Goal: Task Accomplishment & Management: Manage account settings

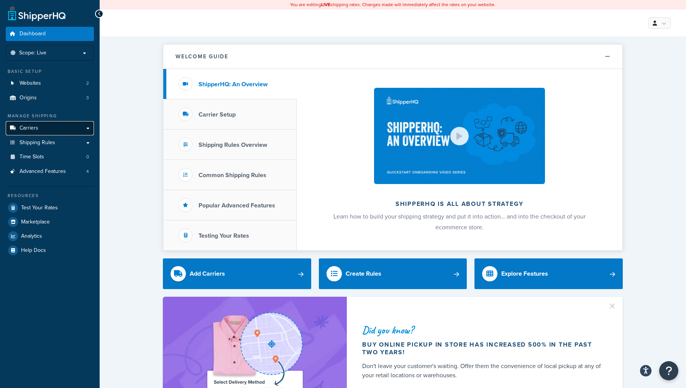
click at [45, 124] on link "Carriers" at bounding box center [50, 128] width 88 height 14
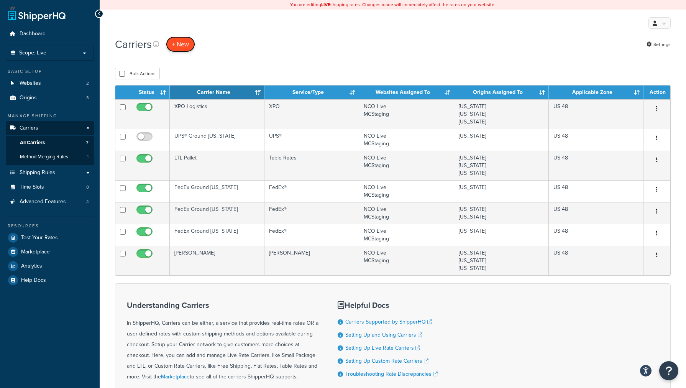
click at [187, 44] on button "+ New" at bounding box center [180, 44] width 29 height 16
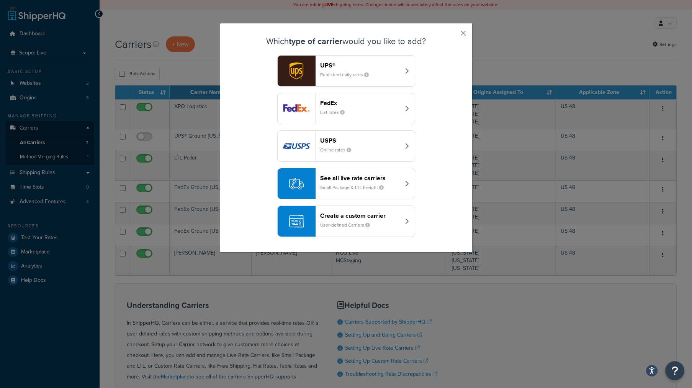
click at [341, 185] on small "Small Package & LTL Freight" at bounding box center [355, 187] width 70 height 7
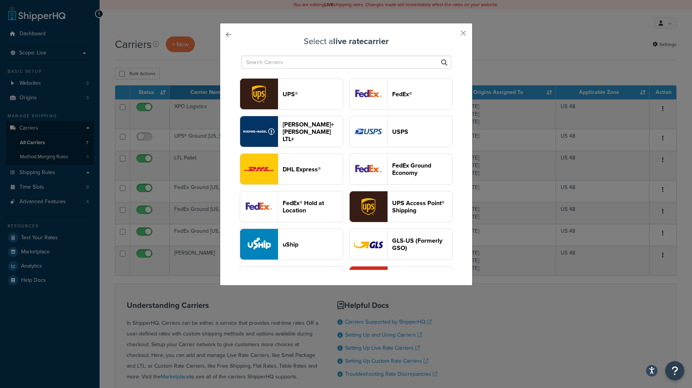
click at [343, 97] on header "UPS®" at bounding box center [313, 93] width 60 height 7
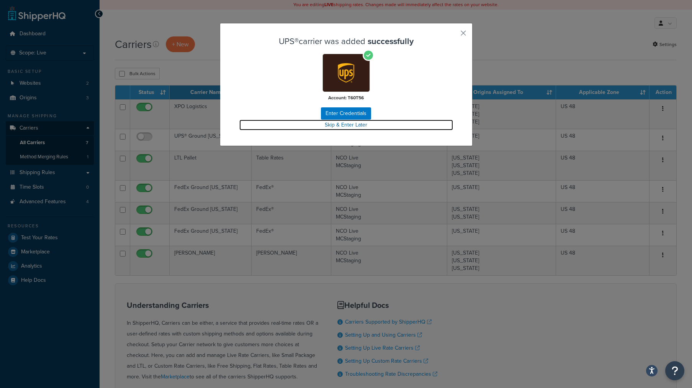
click at [346, 123] on link "Skip & Enter Later" at bounding box center [346, 125] width 214 height 11
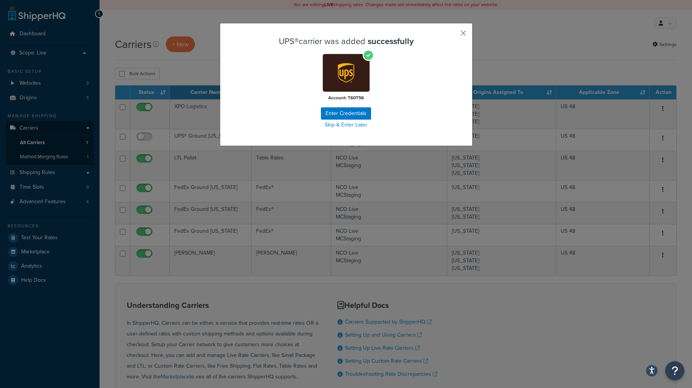
click at [453, 35] on button "button" at bounding box center [452, 36] width 2 height 2
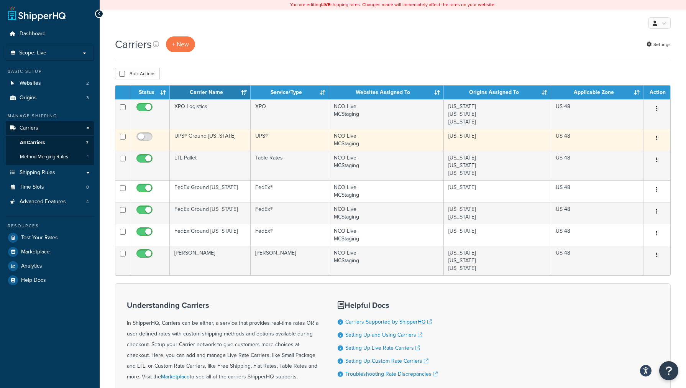
click at [304, 139] on td "UPS®" at bounding box center [290, 140] width 79 height 22
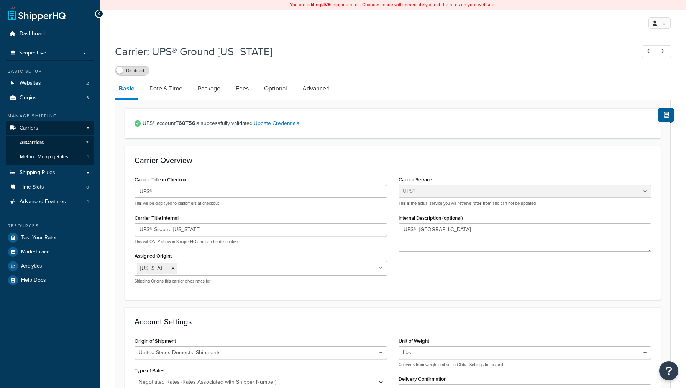
select select "ups"
select select "06"
click at [282, 124] on link "Update Credentials" at bounding box center [277, 123] width 46 height 8
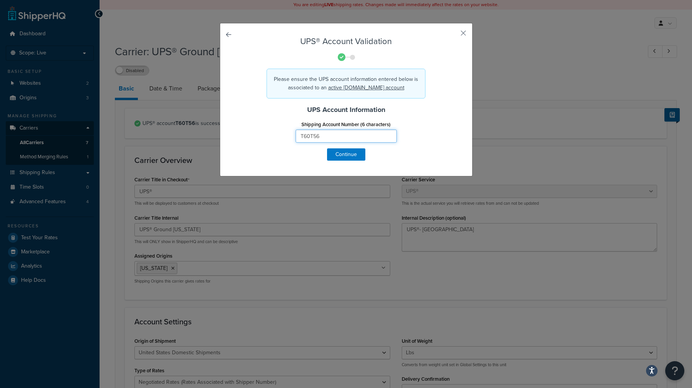
drag, startPoint x: 327, startPoint y: 136, endPoint x: 271, endPoint y: 123, distance: 57.1
click at [296, 129] on input "T60T56" at bounding box center [346, 135] width 101 height 13
click at [453, 35] on button "button" at bounding box center [452, 36] width 2 height 2
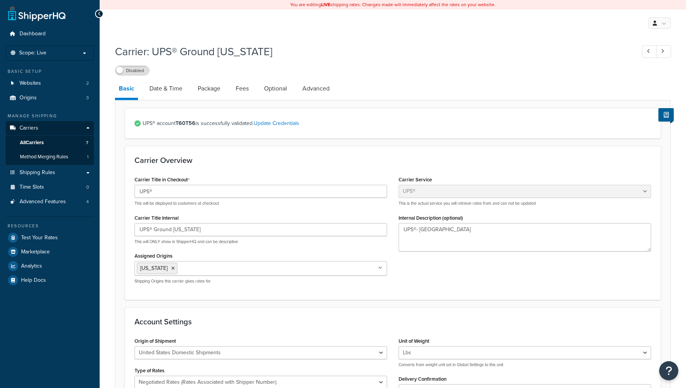
select select "ups"
select select "06"
click at [123, 88] on link "Basic" at bounding box center [126, 89] width 23 height 21
click at [48, 126] on link "Carriers" at bounding box center [50, 128] width 88 height 14
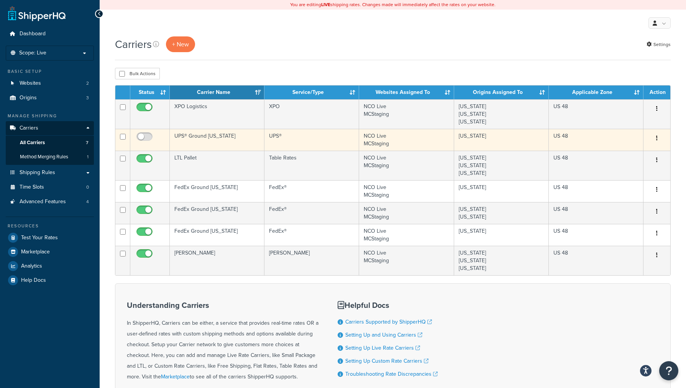
click at [118, 135] on td at bounding box center [122, 140] width 15 height 22
checkbox input "true"
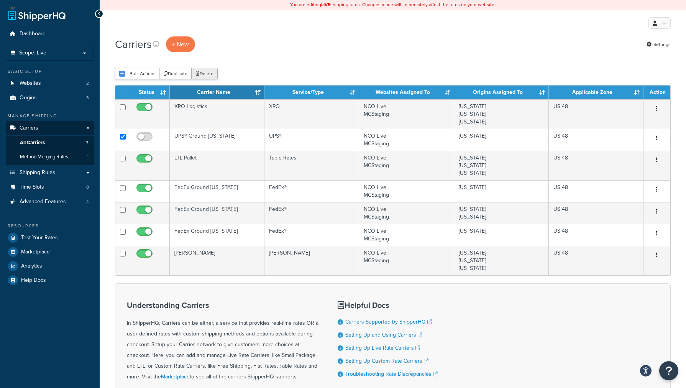
click at [201, 73] on button "Delete" at bounding box center [204, 73] width 26 height 11
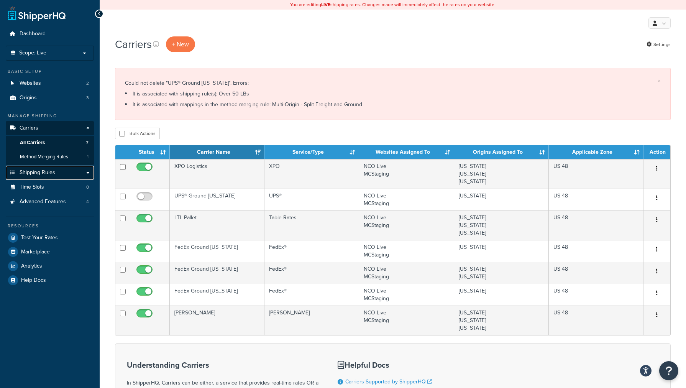
click at [35, 170] on span "Shipping Rules" at bounding box center [38, 172] width 36 height 7
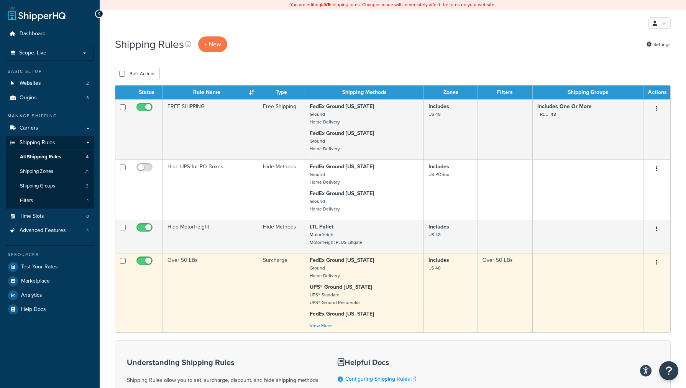
click at [200, 301] on td "Over 50 LBs" at bounding box center [210, 292] width 95 height 79
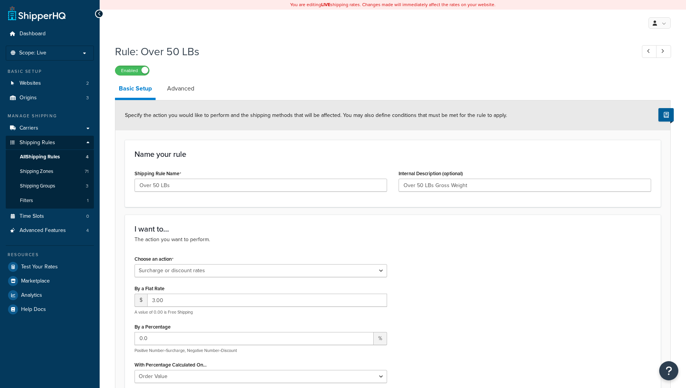
select select "SURCHARGE"
select select "ORDER"
select select "BOX"
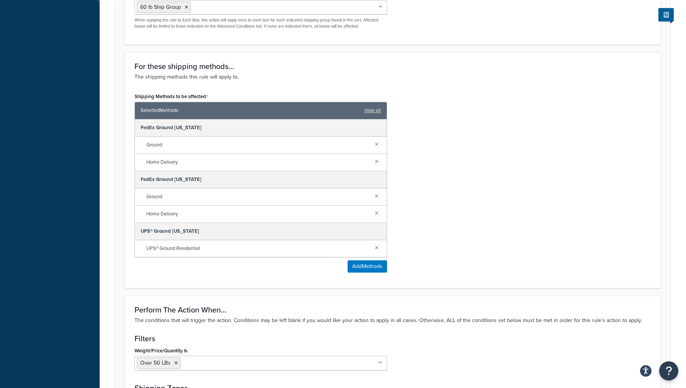
scroll to position [430, 0]
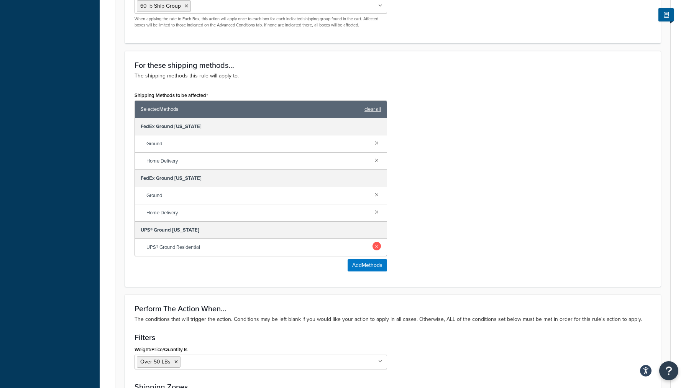
click at [375, 247] on link at bounding box center [376, 246] width 8 height 8
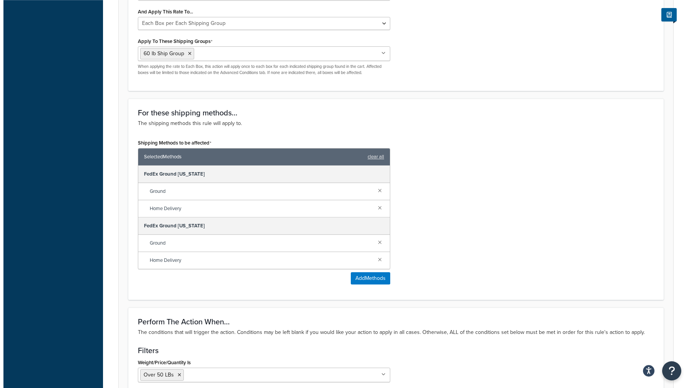
scroll to position [469, 0]
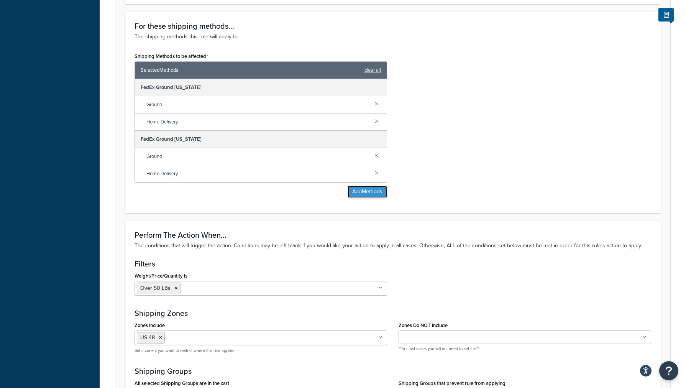
click at [370, 196] on button "Add Methods" at bounding box center [366, 191] width 39 height 12
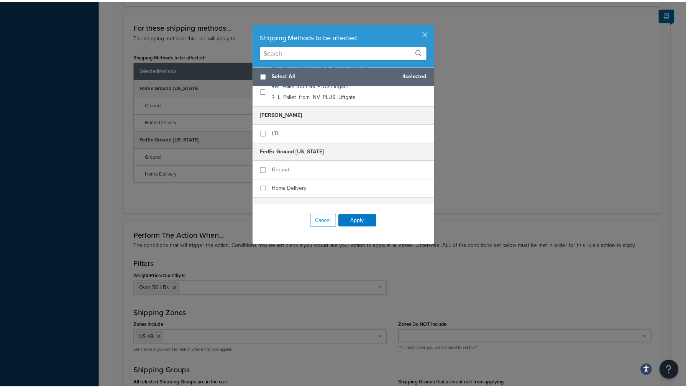
scroll to position [299, 0]
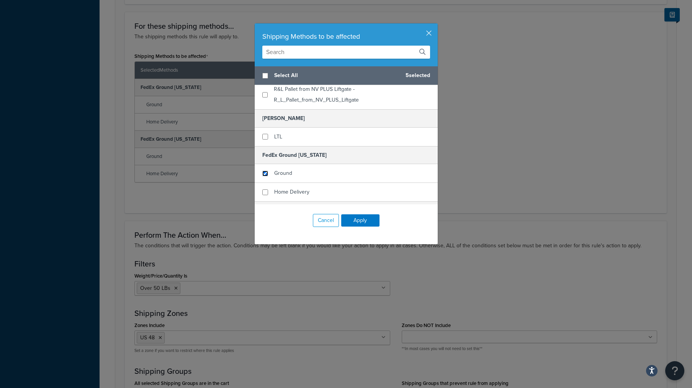
drag, startPoint x: 261, startPoint y: 160, endPoint x: 267, endPoint y: 149, distance: 12.5
click at [425, 165] on div "Ground" at bounding box center [346, 173] width 183 height 19
checkbox input "true"
click at [323, 219] on button "Cancel" at bounding box center [326, 220] width 26 height 13
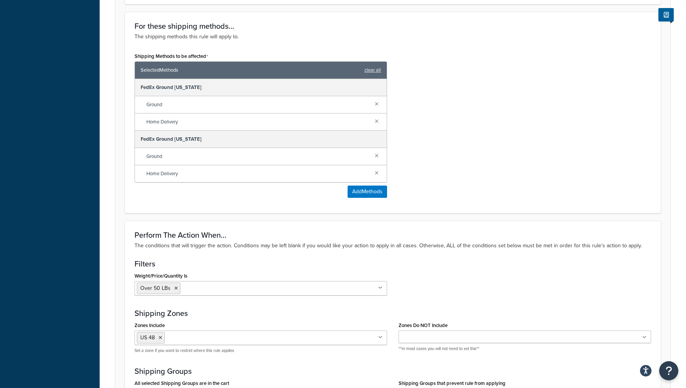
click at [457, 188] on div "Shipping Methods to be affected Selected Methods clear all FedEx Ground Texas G…" at bounding box center [393, 127] width 528 height 153
click at [441, 160] on div "Shipping Methods to be affected Selected Methods clear all FedEx Ground Texas G…" at bounding box center [393, 127] width 528 height 153
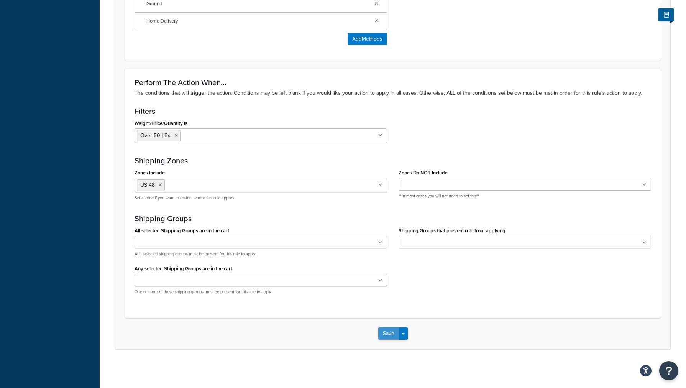
click at [387, 333] on button "Save" at bounding box center [388, 333] width 21 height 12
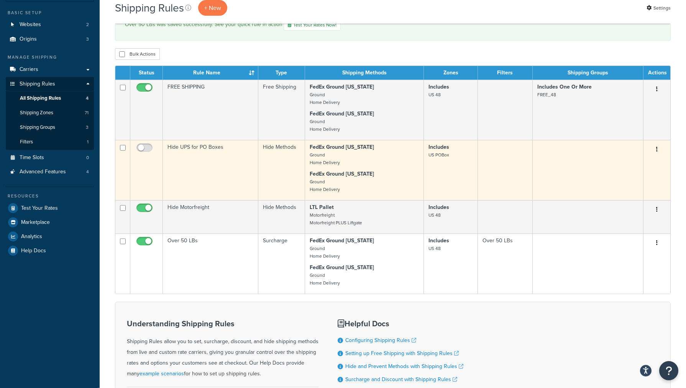
scroll to position [78, 0]
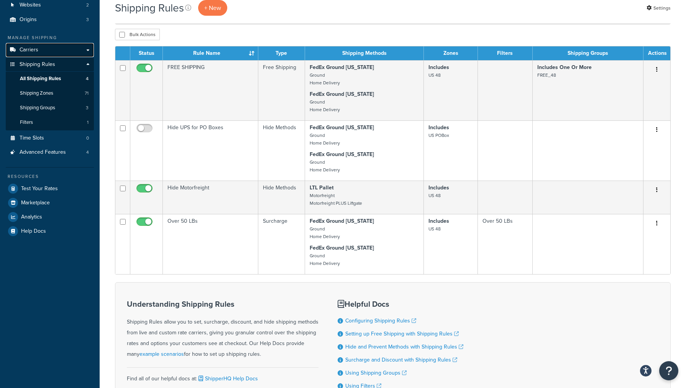
click at [27, 52] on span "Carriers" at bounding box center [29, 50] width 19 height 7
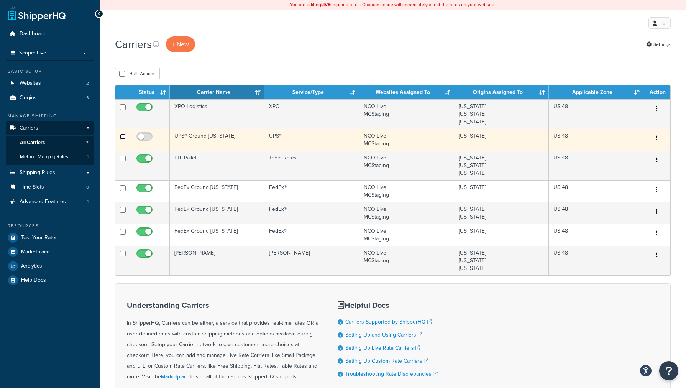
click at [121, 136] on input "checkbox" at bounding box center [123, 137] width 6 height 6
checkbox input "true"
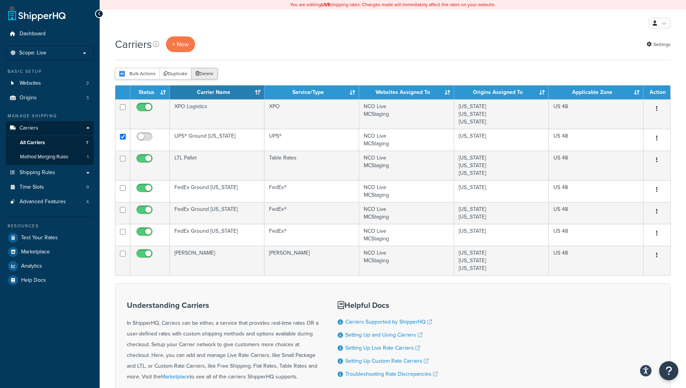
click at [205, 71] on button "Delete" at bounding box center [204, 73] width 26 height 11
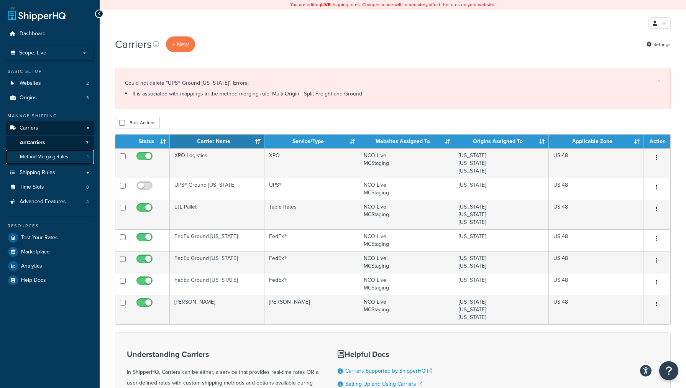
click at [44, 155] on span "Method Merging Rules" at bounding box center [44, 157] width 48 height 7
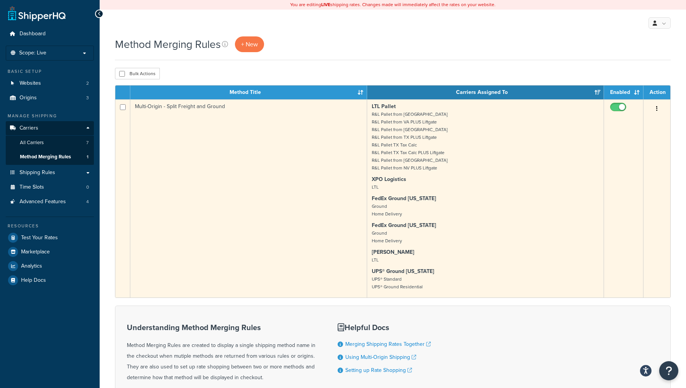
click at [182, 109] on td "Multi-Origin - Split Freight and Ground" at bounding box center [248, 198] width 237 height 198
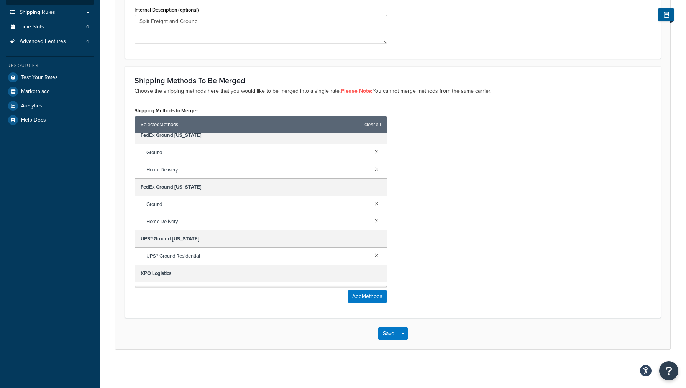
scroll to position [208, 0]
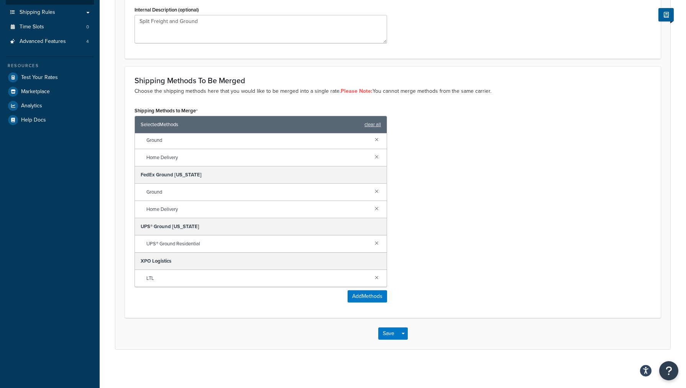
click at [374, 239] on div "UPS® Ground Residential" at bounding box center [261, 243] width 252 height 17
click at [372, 244] on link at bounding box center [376, 242] width 8 height 8
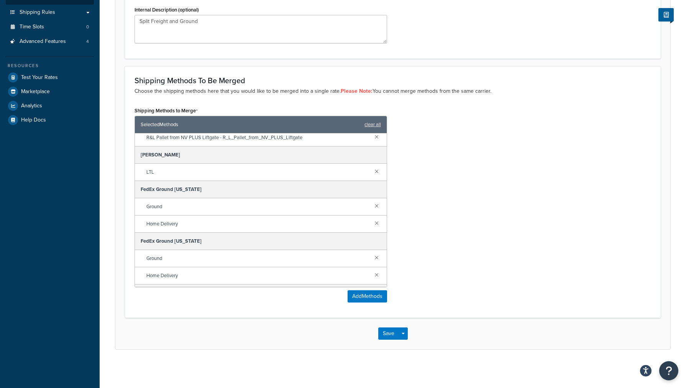
scroll to position [174, 0]
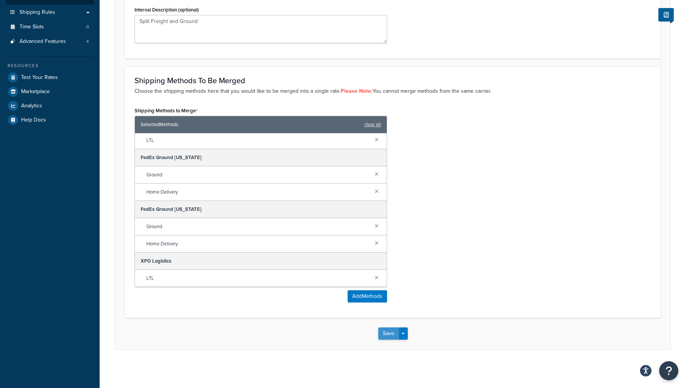
click at [388, 329] on button "Save" at bounding box center [388, 333] width 21 height 12
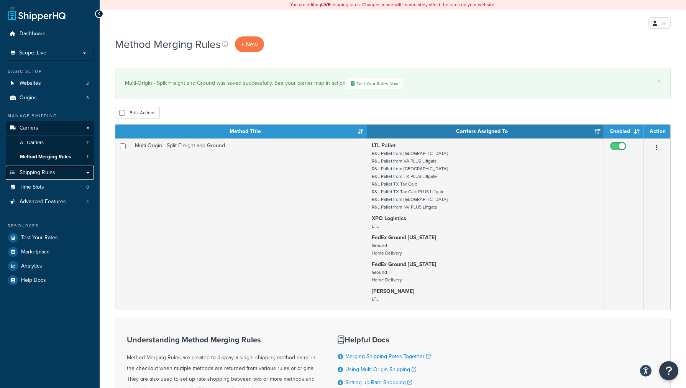
click at [44, 177] on link "Shipping Rules" at bounding box center [50, 172] width 88 height 14
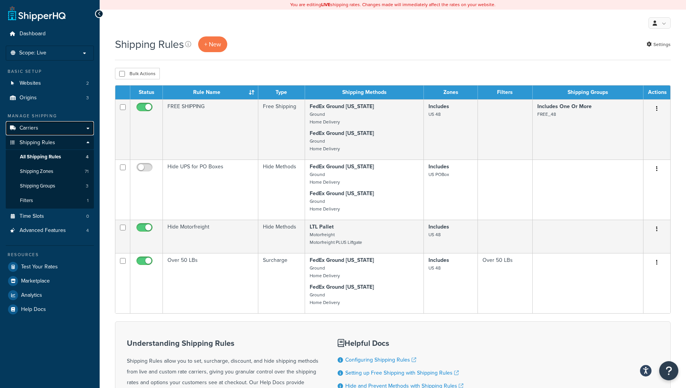
click at [30, 129] on span "Carriers" at bounding box center [29, 128] width 19 height 7
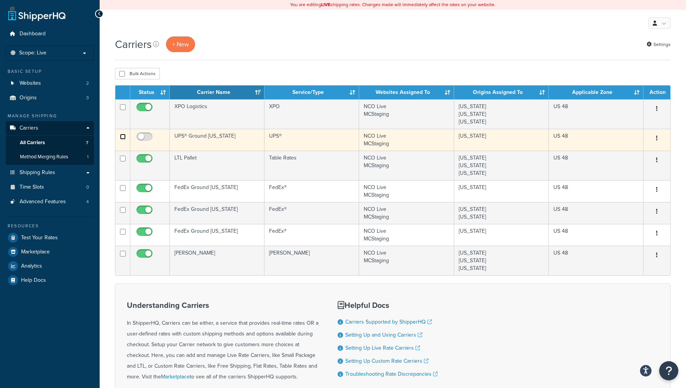
click at [121, 138] on input "checkbox" at bounding box center [123, 137] width 6 height 6
checkbox input "true"
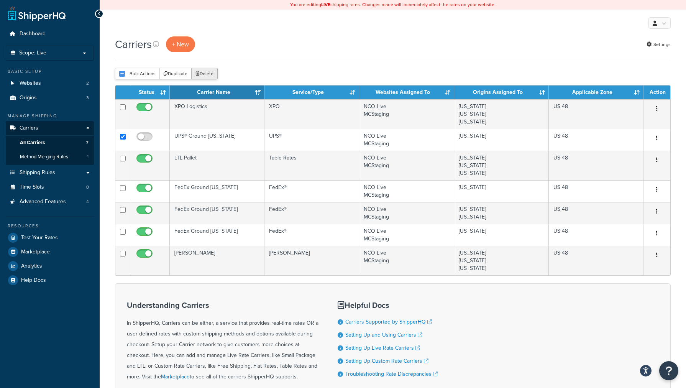
click at [203, 73] on button "Delete" at bounding box center [204, 73] width 26 height 11
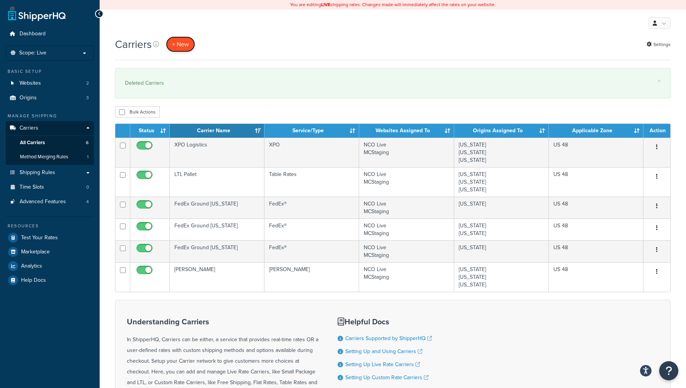
click at [188, 48] on button "+ New" at bounding box center [180, 44] width 29 height 16
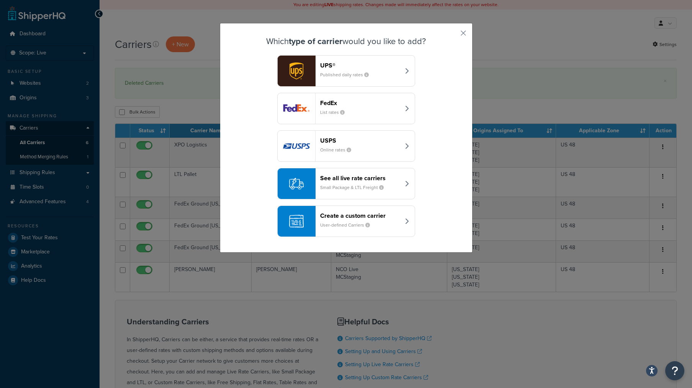
click at [332, 178] on header "See all live rate carriers" at bounding box center [360, 177] width 80 height 7
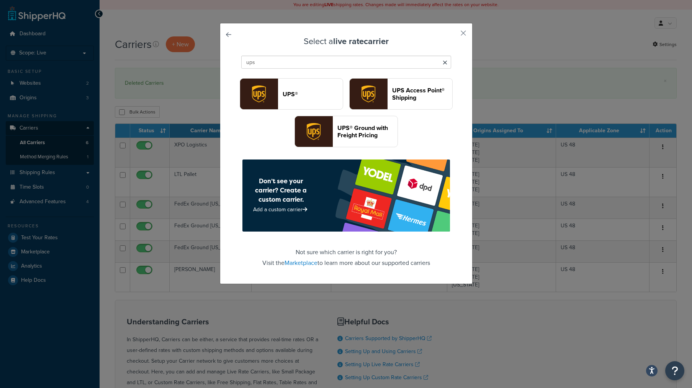
type input "ups"
click at [343, 103] on button "UPS®" at bounding box center [291, 93] width 103 height 31
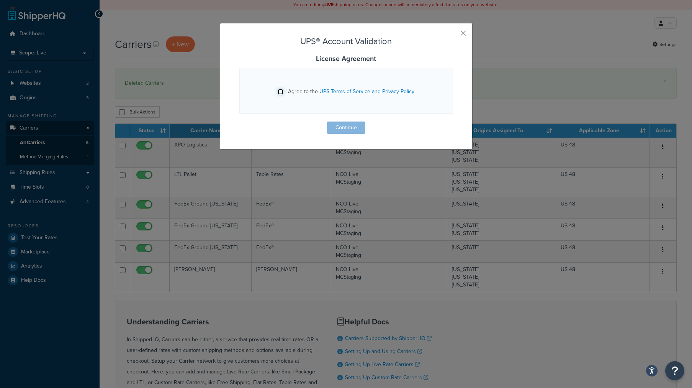
click at [278, 92] on input "I Agree to the UPS Terms of Service and Privacy Policy" at bounding box center [281, 92] width 6 height 6
checkbox input "true"
click at [339, 127] on button "Continue" at bounding box center [346, 127] width 38 height 12
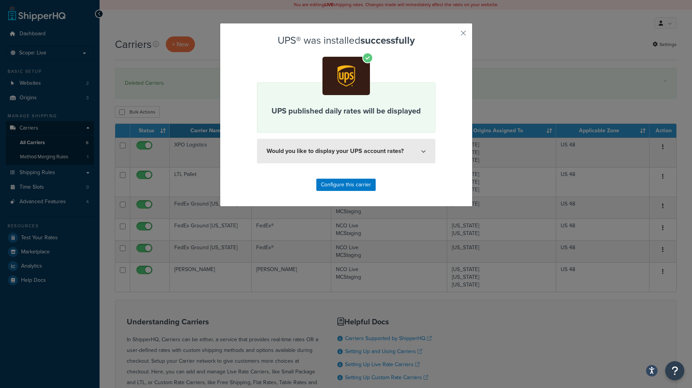
click at [341, 158] on button "Would you like to display your UPS account rates?" at bounding box center [346, 151] width 179 height 25
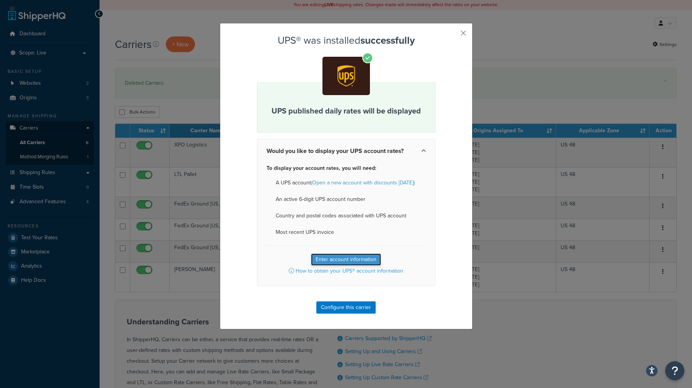
click at [339, 257] on button "Enter account information" at bounding box center [346, 259] width 70 height 12
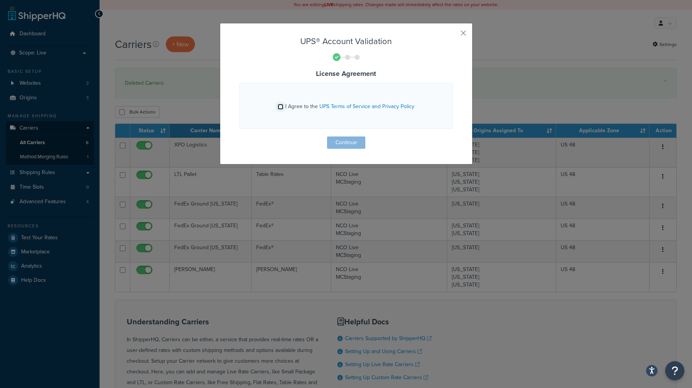
click at [278, 105] on input "I Agree to the UPS Terms of Service and Privacy Policy" at bounding box center [281, 107] width 6 height 6
checkbox input "true"
click at [329, 143] on button "Continue" at bounding box center [346, 142] width 38 height 12
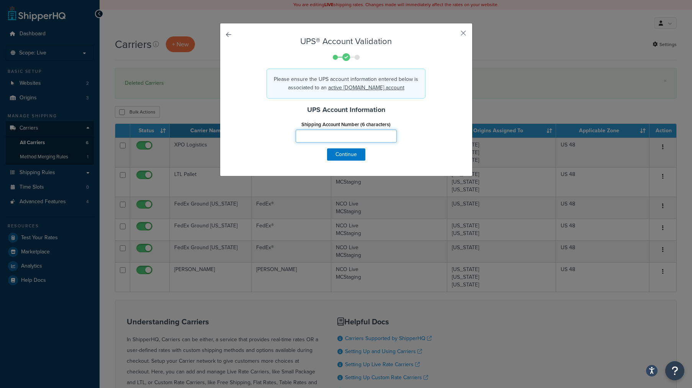
drag, startPoint x: 328, startPoint y: 130, endPoint x: 333, endPoint y: 131, distance: 5.8
click at [333, 131] on input "Shipping Account Number (6 characters)" at bounding box center [346, 135] width 101 height 13
paste input "T60T56"
type input "T60T56"
click at [347, 156] on button "Continue" at bounding box center [346, 154] width 38 height 12
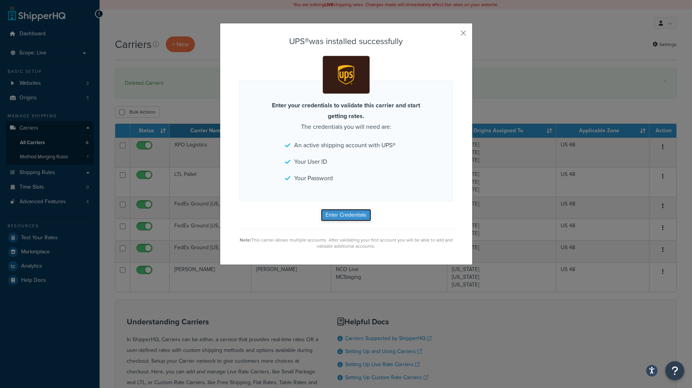
click at [338, 214] on button "Enter Credentials" at bounding box center [346, 215] width 50 height 12
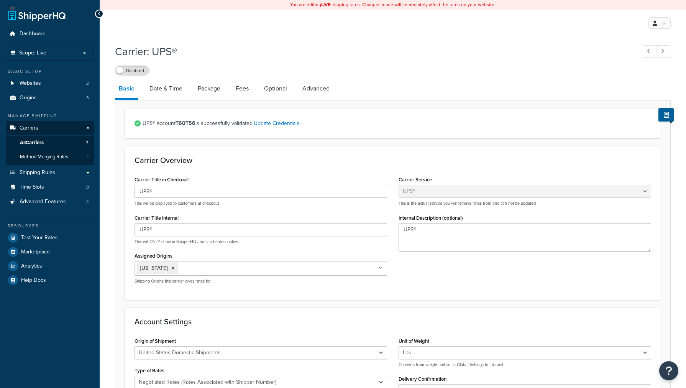
select select "ups"
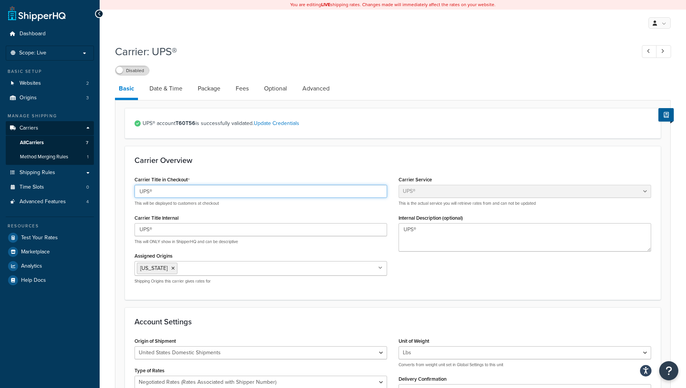
click at [201, 190] on input "UPS®" at bounding box center [260, 191] width 252 height 13
type input "UPS Ground"
